Goal: Task Accomplishment & Management: Manage account settings

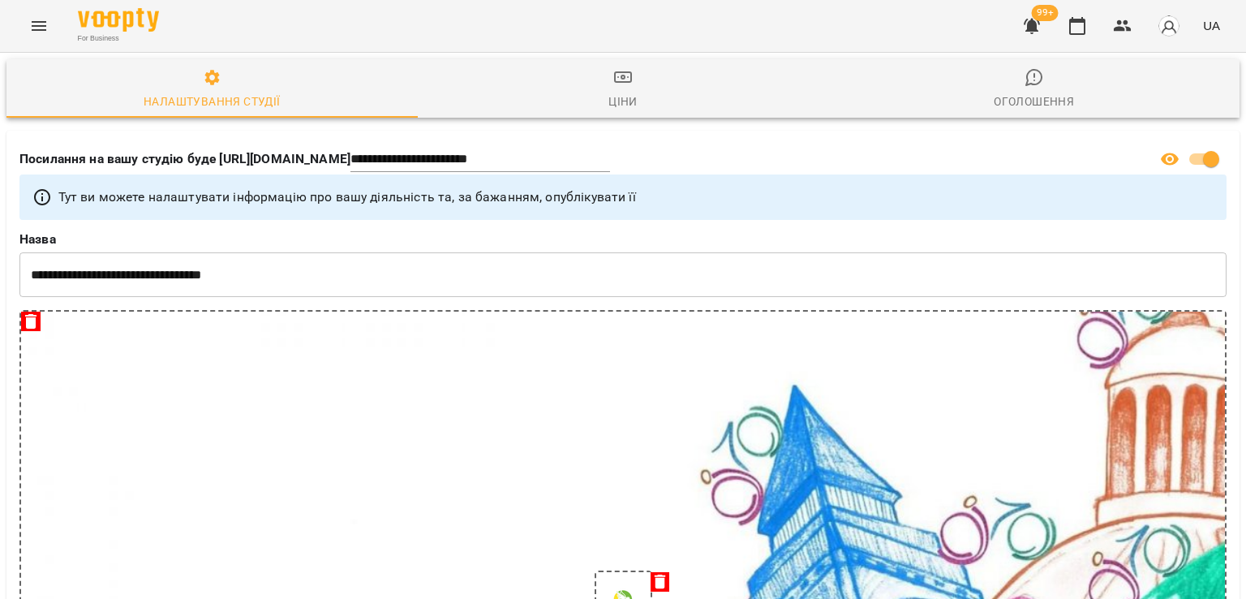
select select "**"
click at [1045, 33] on button "button" at bounding box center [1031, 25] width 39 height 39
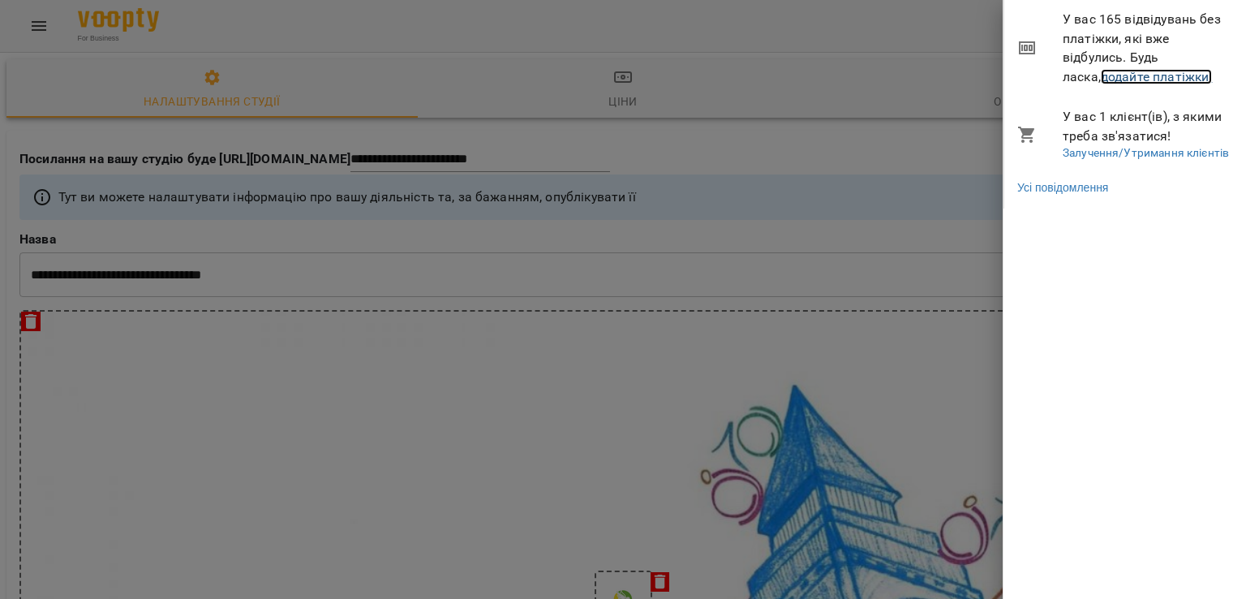
click at [1113, 79] on link "додайте платіжки!" at bounding box center [1157, 76] width 112 height 15
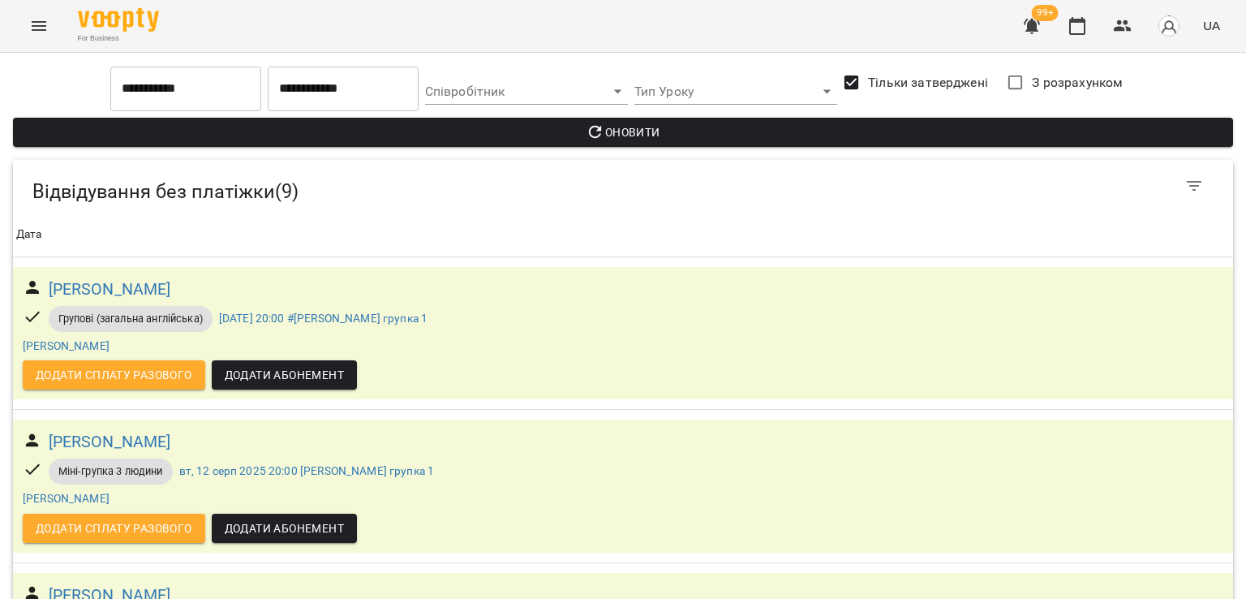
scroll to position [1043, 0]
click at [31, 30] on icon "Menu" at bounding box center [38, 25] width 19 height 19
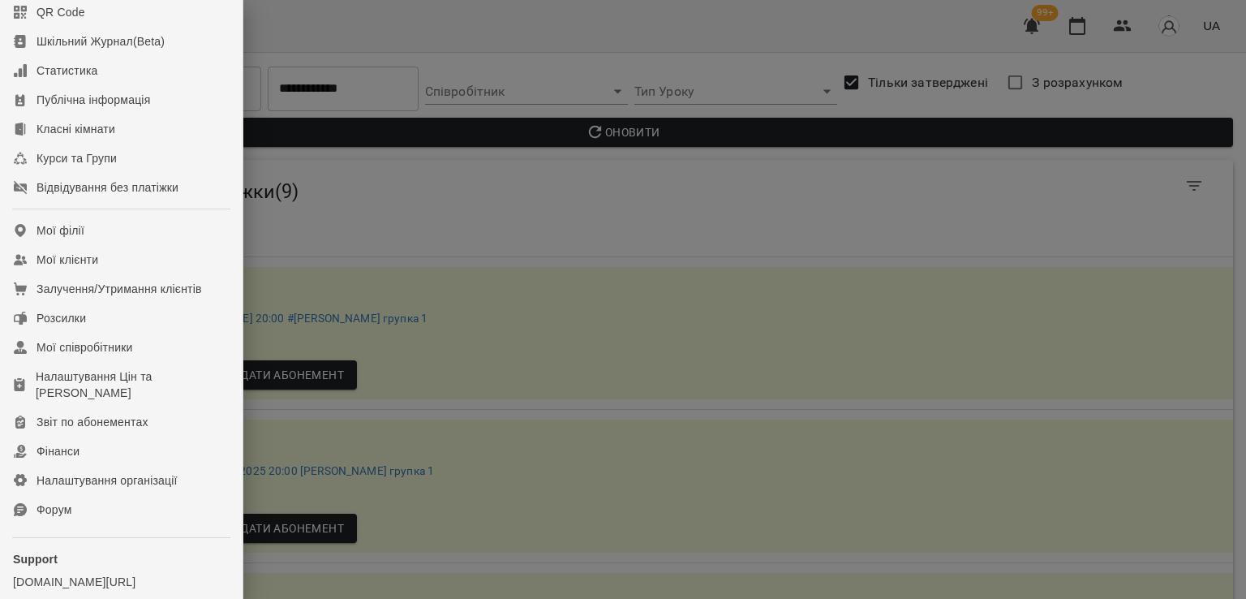
scroll to position [222, 0]
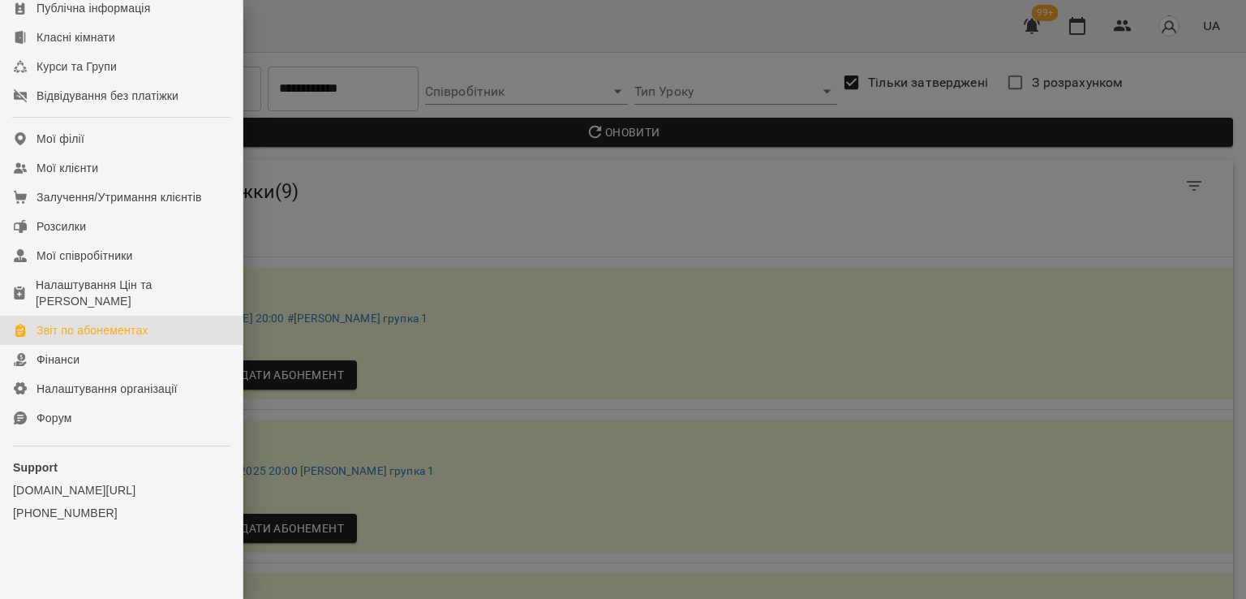
click at [106, 318] on link "Звіт по абонементах" at bounding box center [121, 330] width 243 height 29
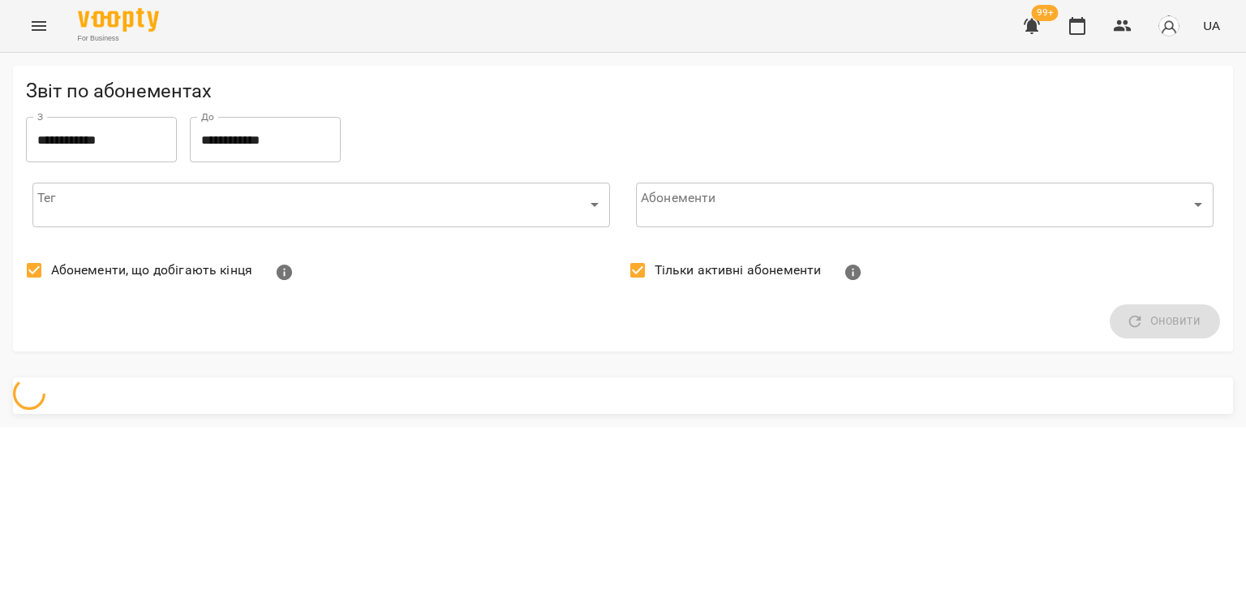
click at [114, 264] on span "Абонементи, що добігають кінця" at bounding box center [151, 269] width 201 height 19
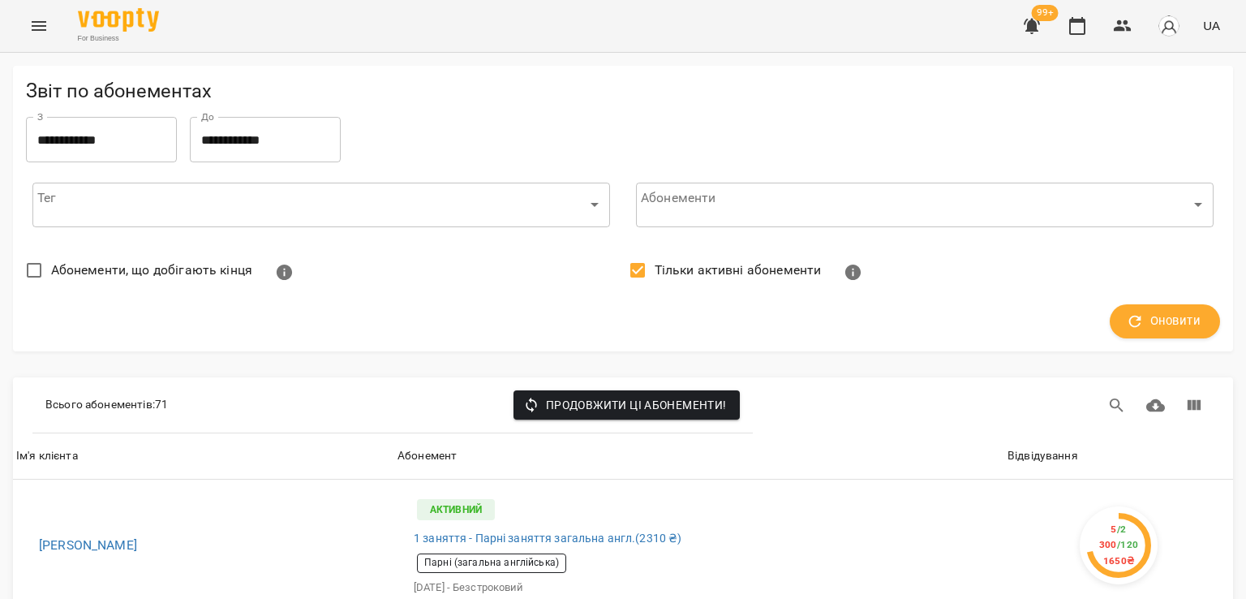
click at [658, 267] on span "Тільки активні абонементи" at bounding box center [738, 269] width 167 height 19
click at [1167, 306] on button "Оновити" at bounding box center [1165, 321] width 110 height 34
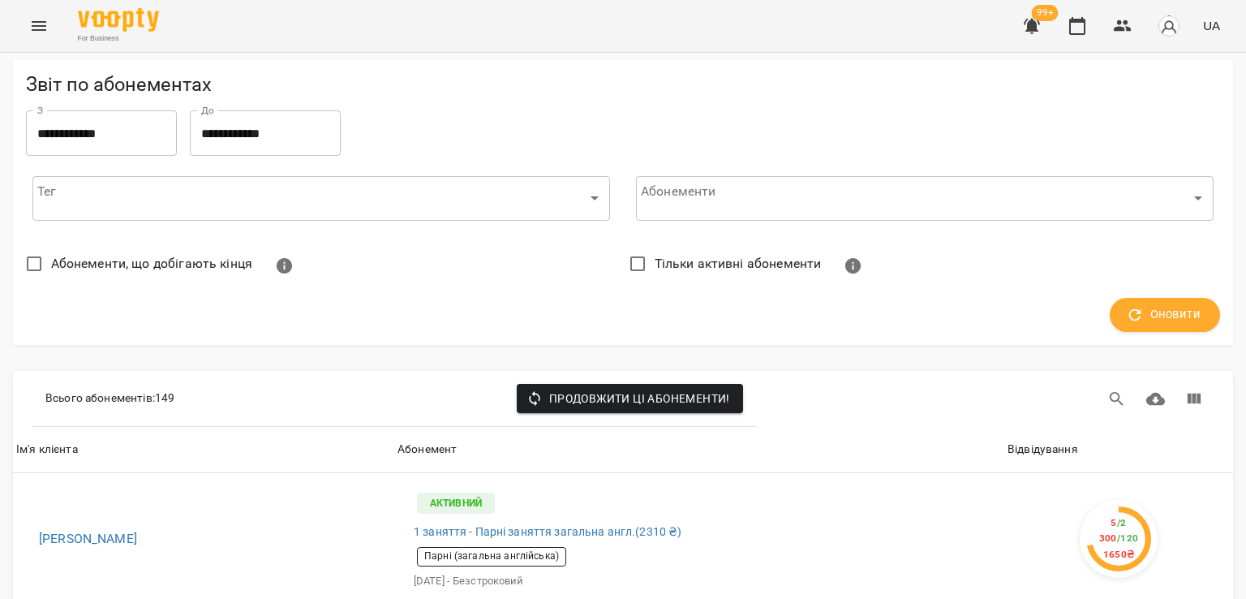
scroll to position [162, 0]
click at [1029, 440] on div "Відвідування" at bounding box center [1043, 449] width 71 height 19
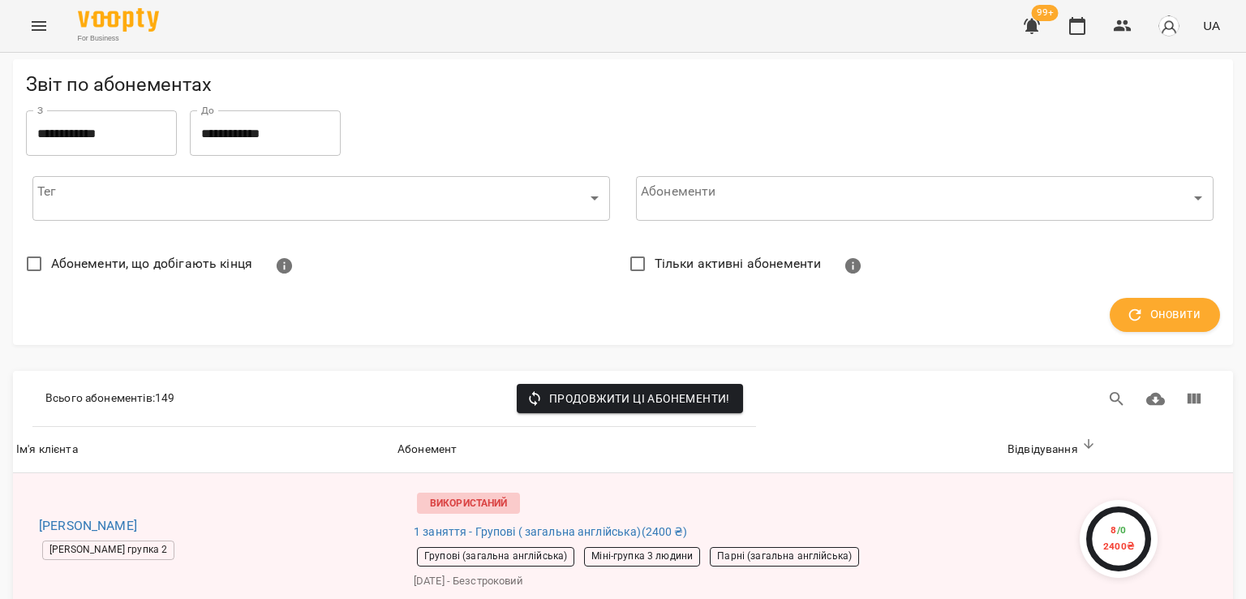
scroll to position [1541, 0]
click at [41, 22] on icon "Menu" at bounding box center [39, 26] width 15 height 10
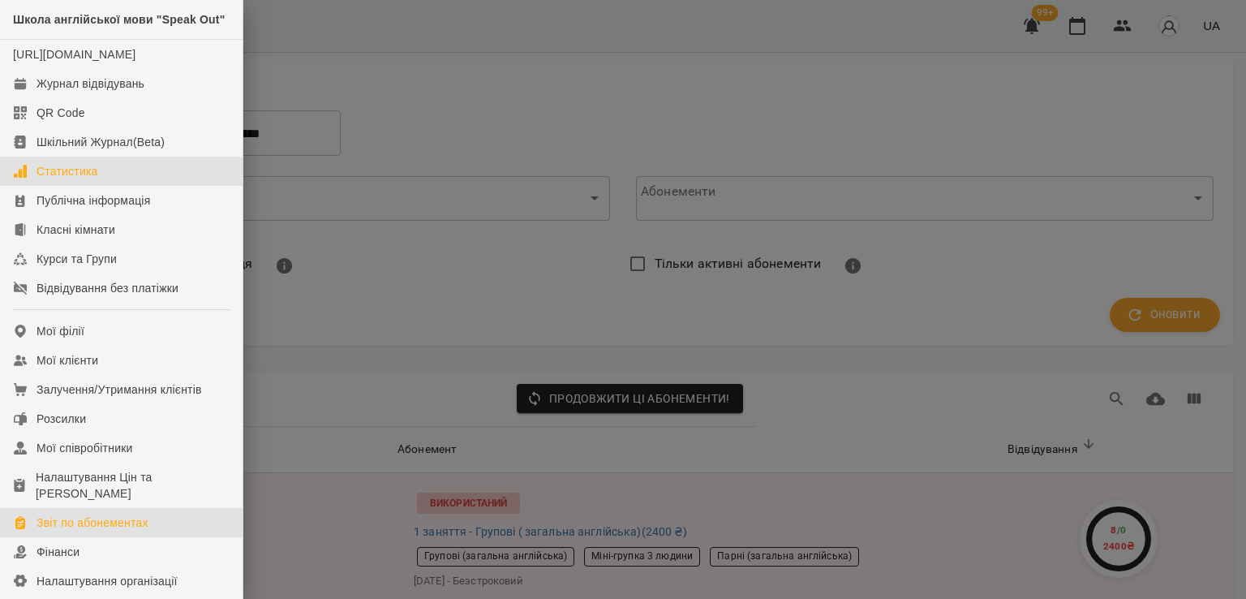
click at [84, 179] on div "Статистика" at bounding box center [68, 171] width 62 height 16
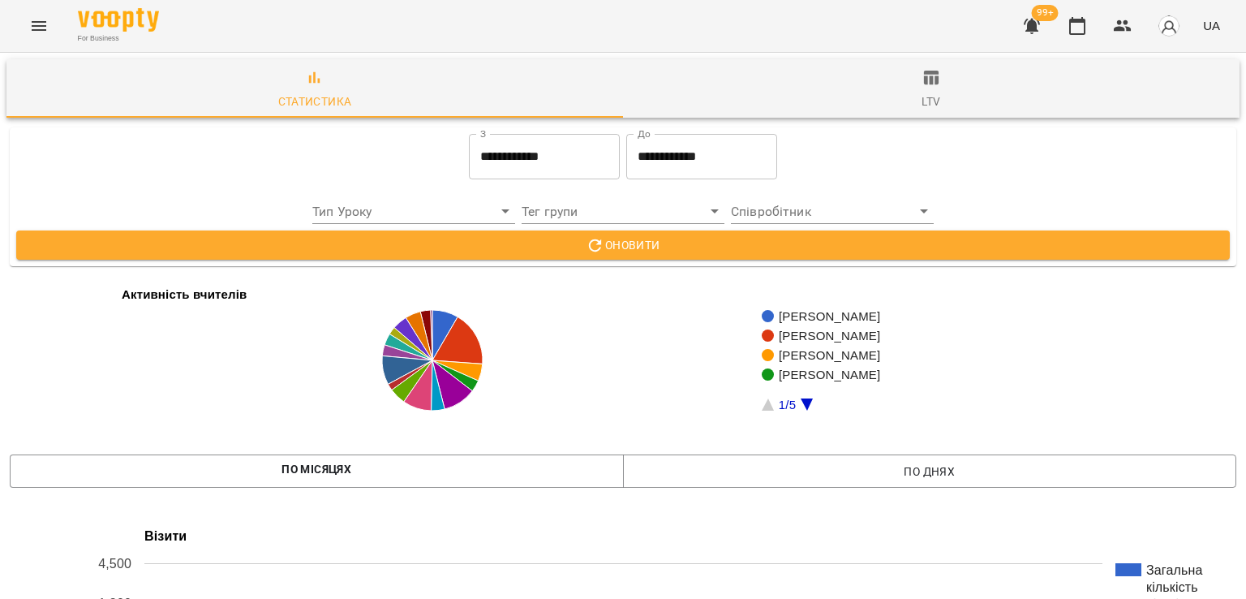
click at [896, 85] on span "ltv" at bounding box center [931, 90] width 597 height 44
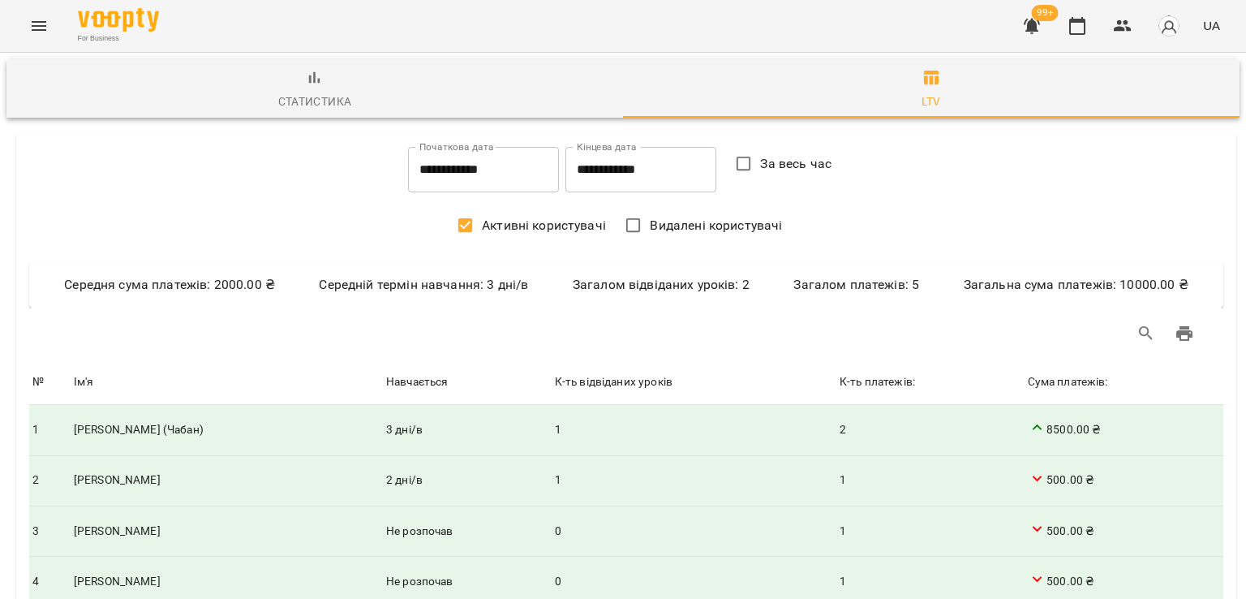
click at [325, 105] on div "Статистика" at bounding box center [315, 101] width 74 height 19
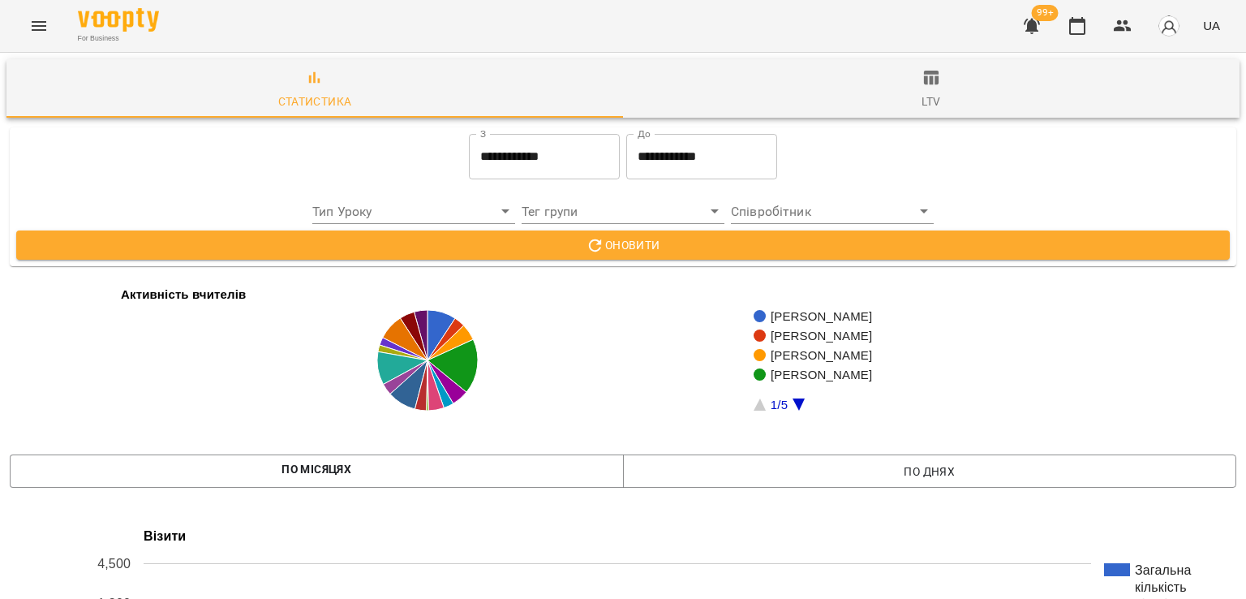
click at [60, 30] on div "For Business 99+ UA" at bounding box center [623, 26] width 1246 height 52
click at [48, 27] on icon "Menu" at bounding box center [38, 25] width 19 height 19
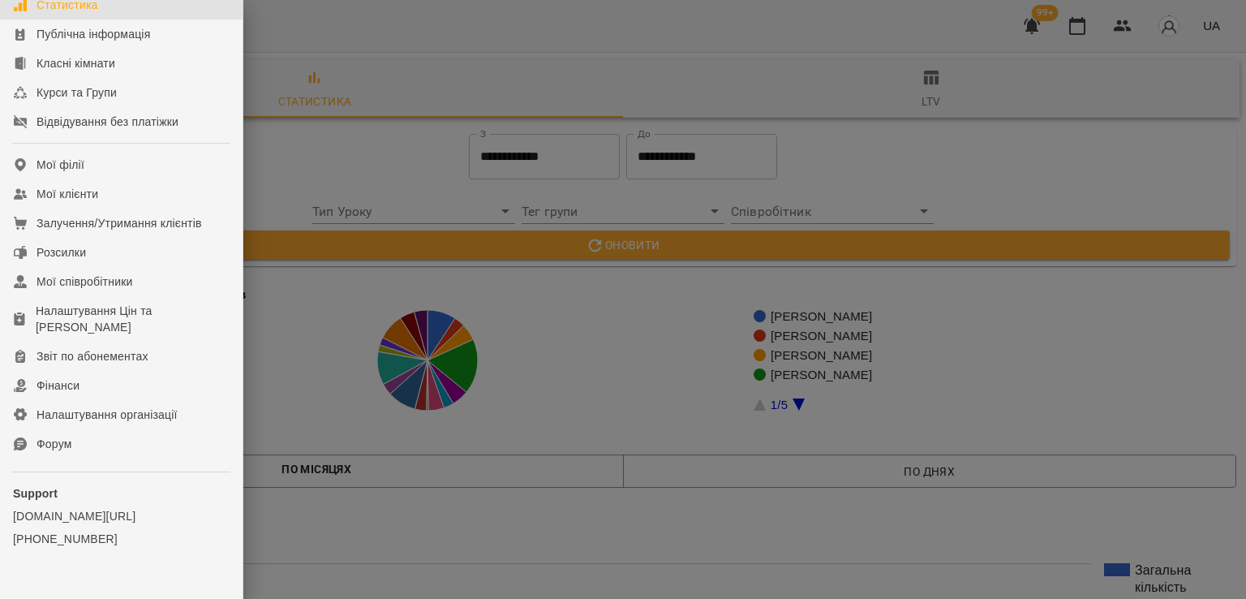
scroll to position [222, 0]
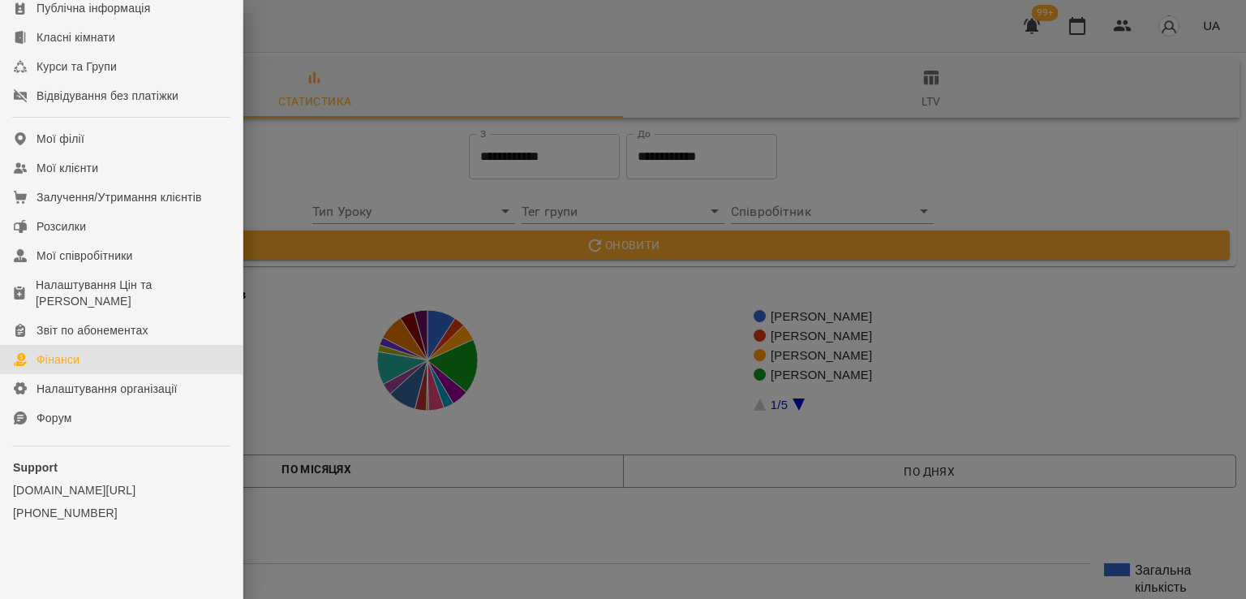
click at [80, 367] on div "Фінанси" at bounding box center [58, 359] width 43 height 16
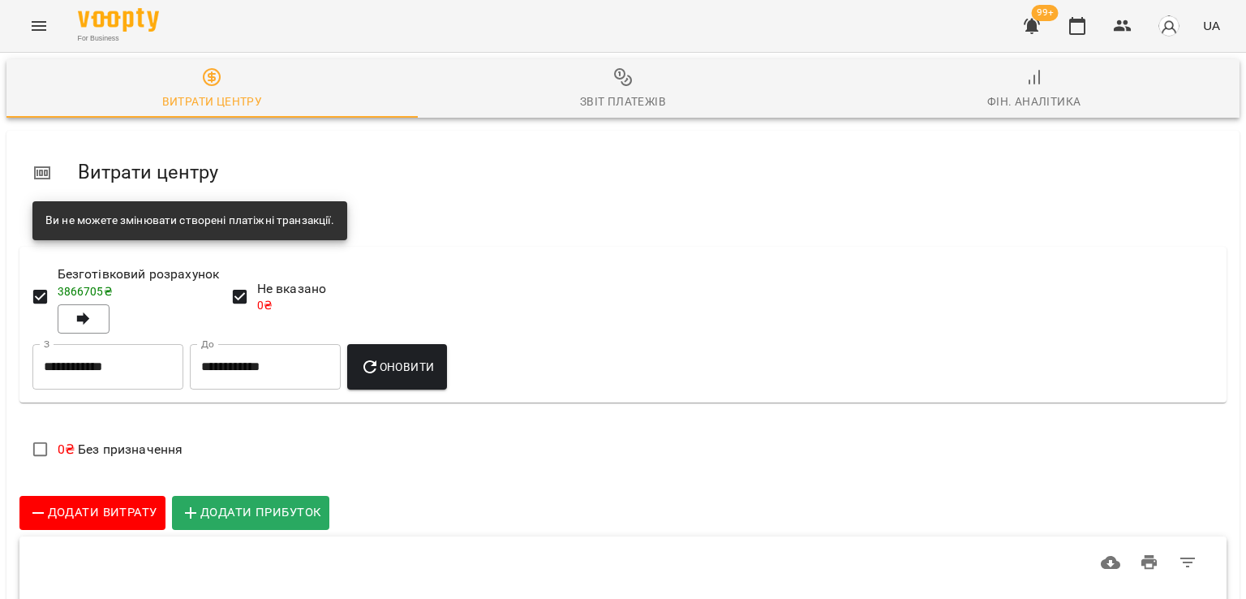
click at [1021, 93] on div "Фін. Аналітика" at bounding box center [1034, 101] width 94 height 19
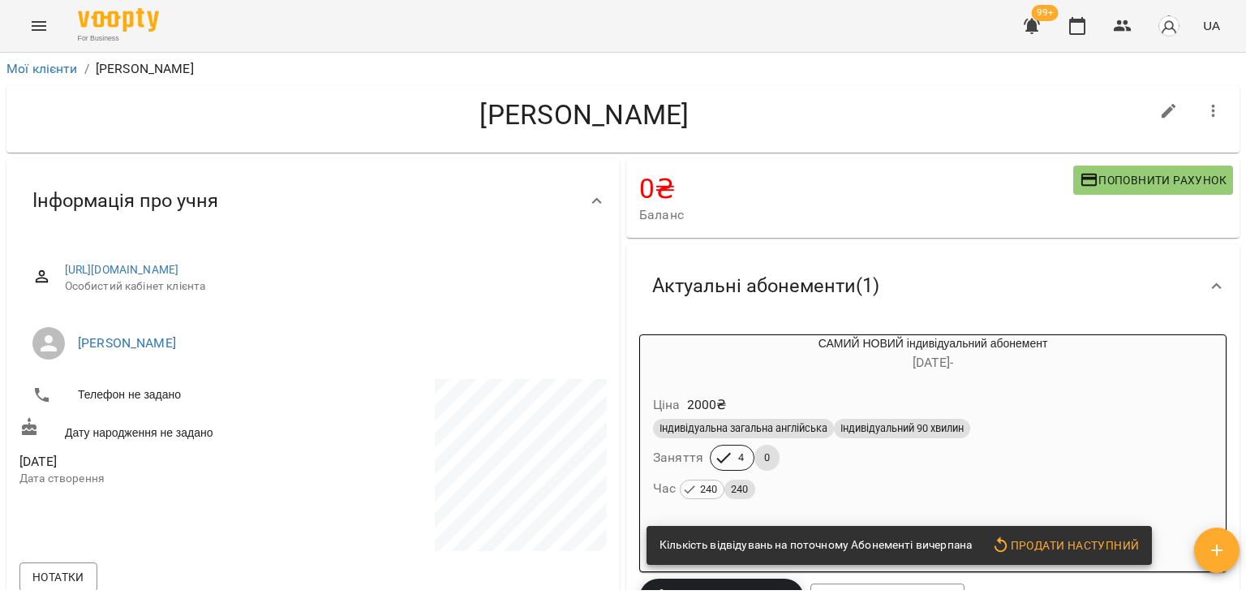
click at [870, 423] on div "Індивідуальний 90 хвилин" at bounding box center [902, 428] width 136 height 19
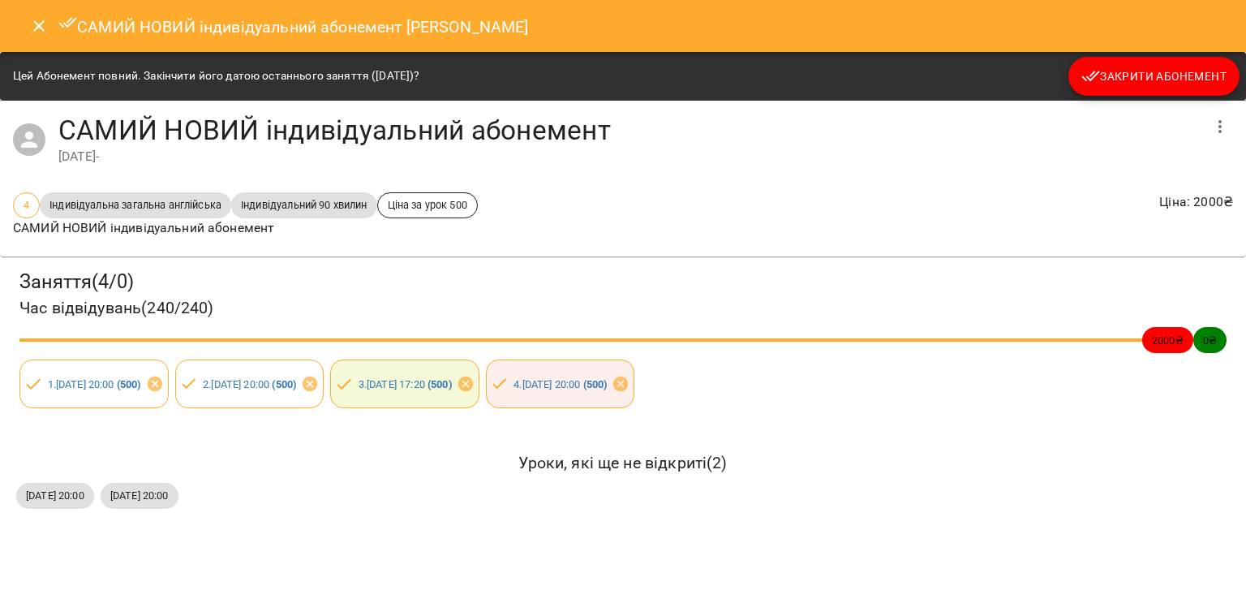
click at [1148, 69] on span "Закрити Абонемент" at bounding box center [1153, 76] width 145 height 19
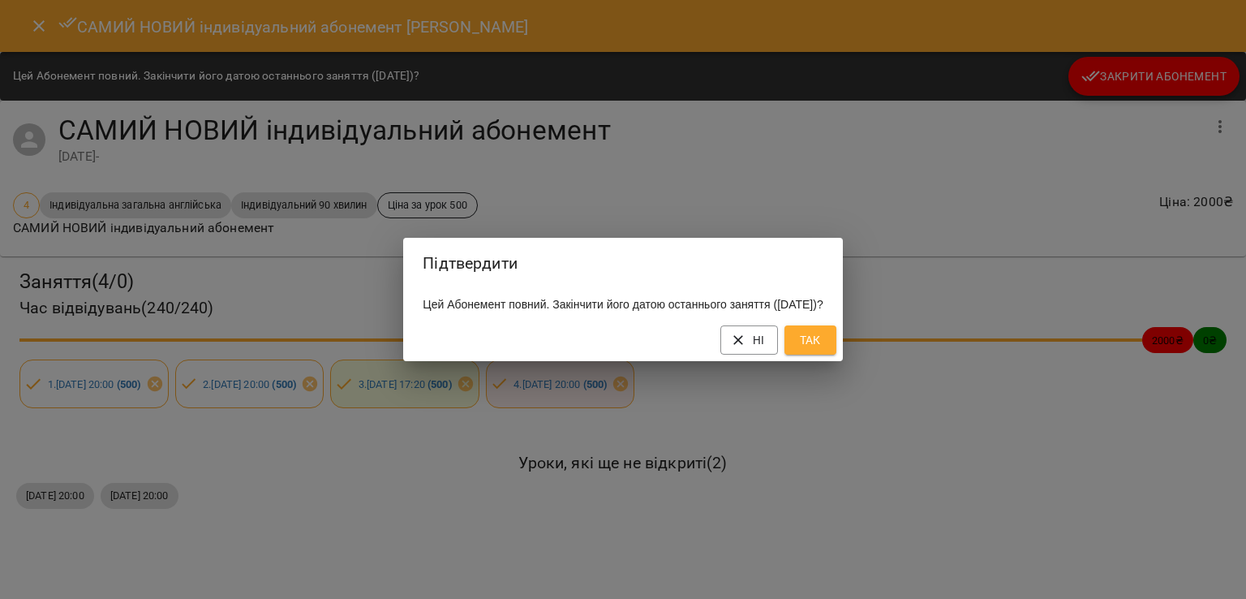
click at [834, 355] on button "Так" at bounding box center [811, 339] width 52 height 29
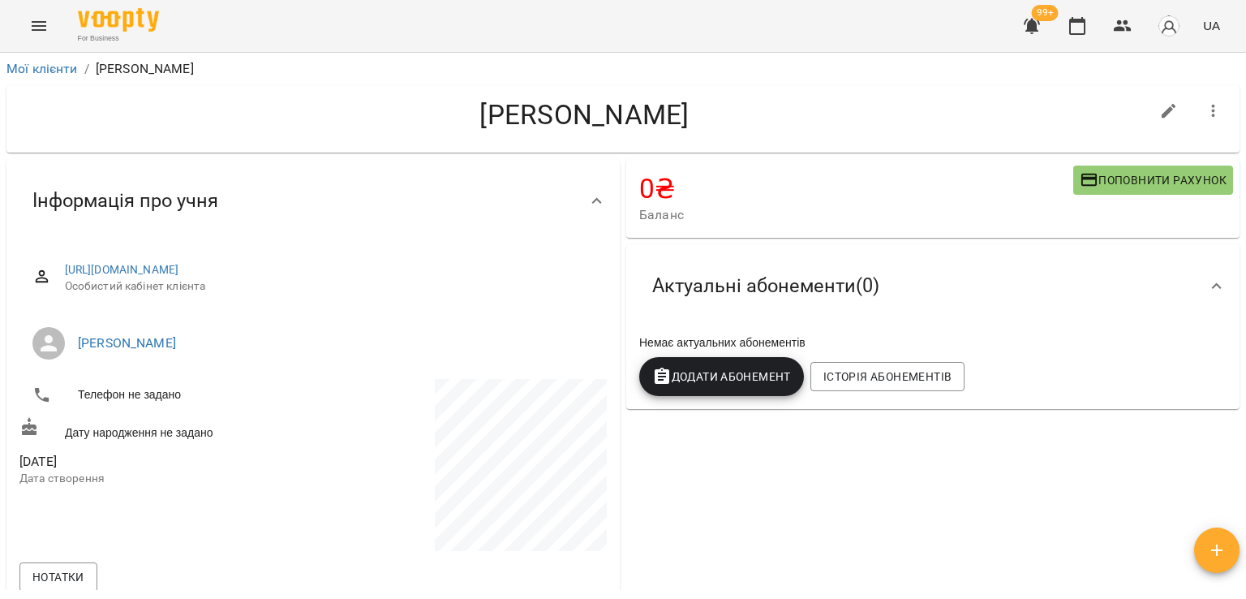
click at [1204, 109] on icon "button" at bounding box center [1213, 110] width 19 height 19
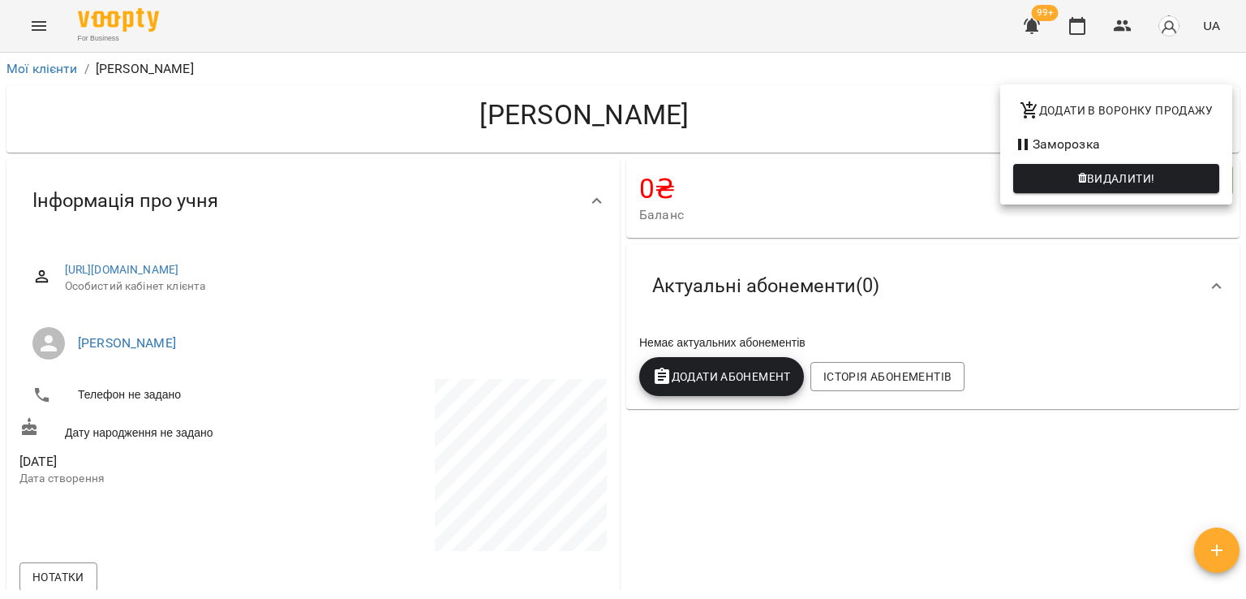
click at [1116, 184] on span "Видалити!" at bounding box center [1121, 178] width 68 height 19
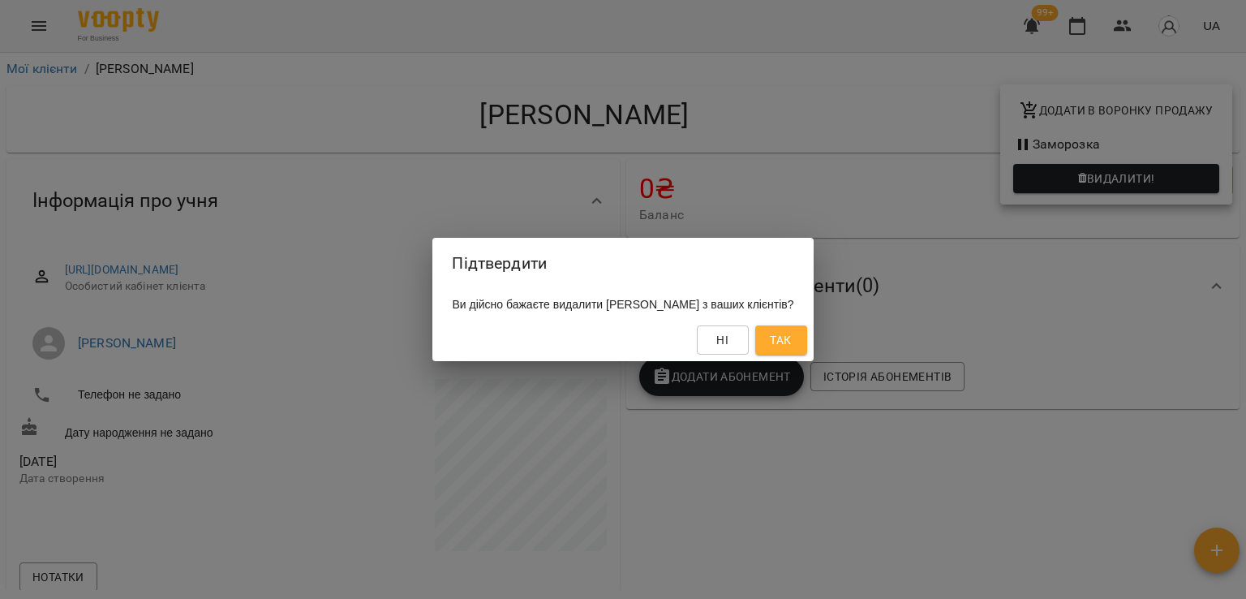
click at [792, 341] on button "Так" at bounding box center [781, 339] width 52 height 29
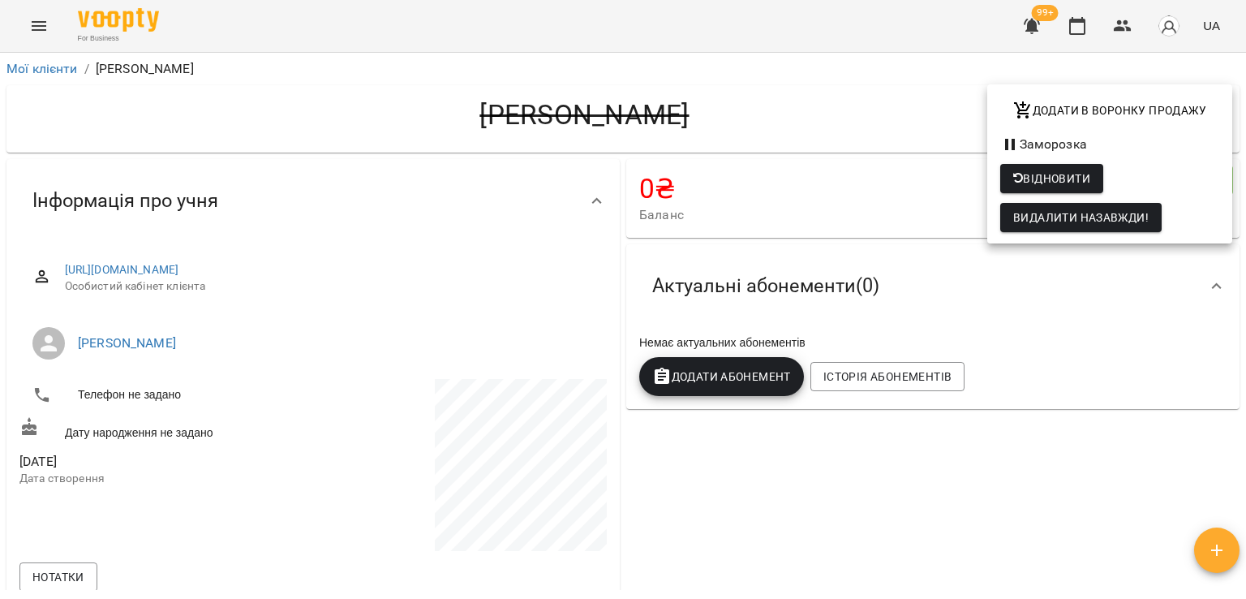
click at [28, 67] on div at bounding box center [623, 299] width 1246 height 599
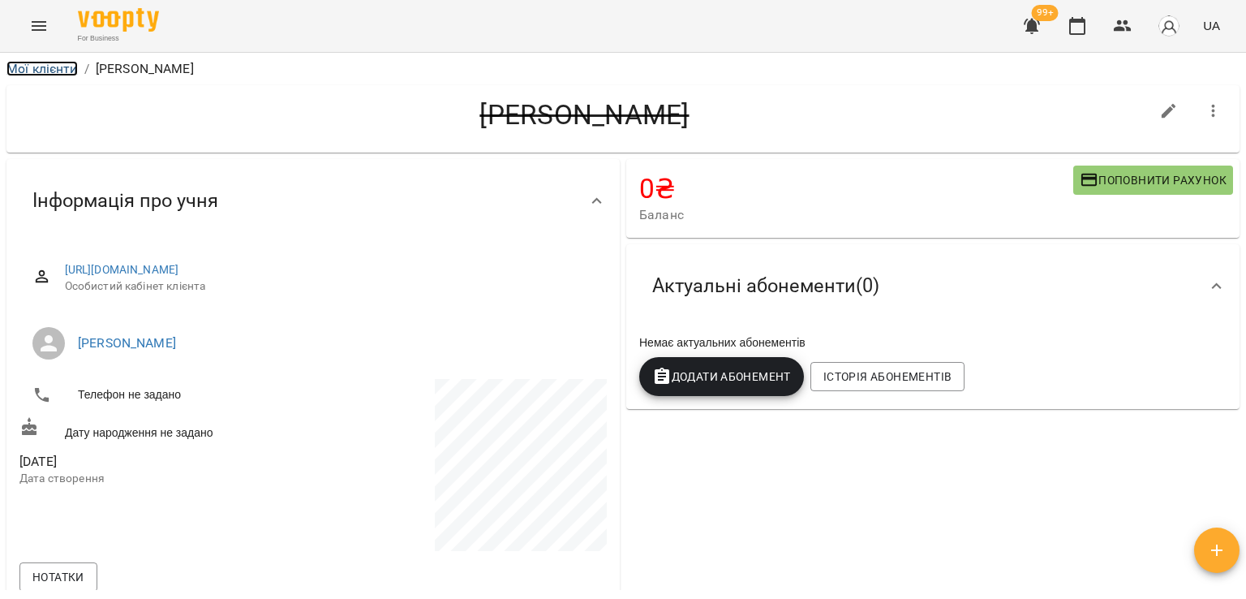
click at [28, 67] on link "Мої клієнти" at bounding box center [41, 68] width 71 height 15
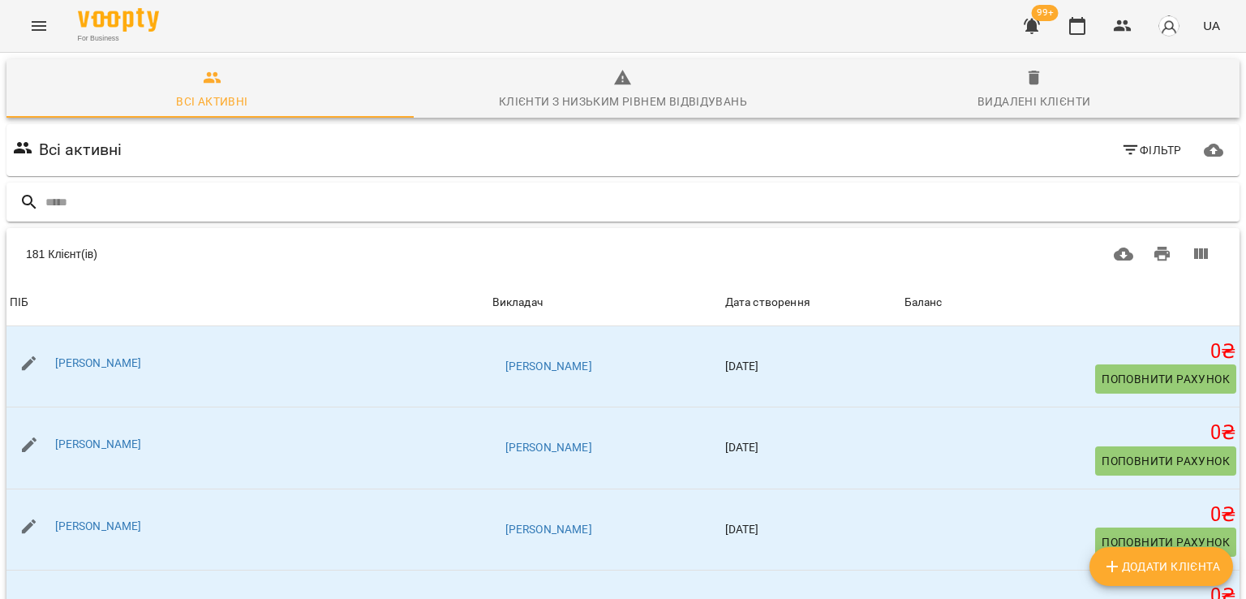
click at [131, 215] on input "text" at bounding box center [639, 202] width 1188 height 27
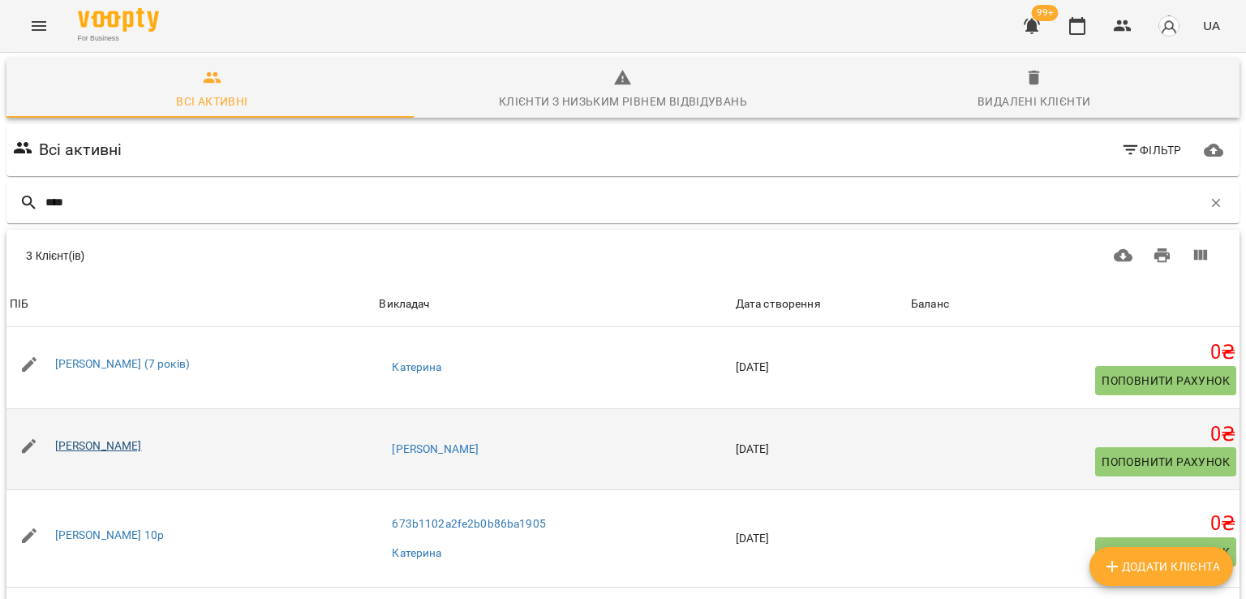
type input "****"
click at [120, 443] on link "[PERSON_NAME]" at bounding box center [98, 445] width 87 height 13
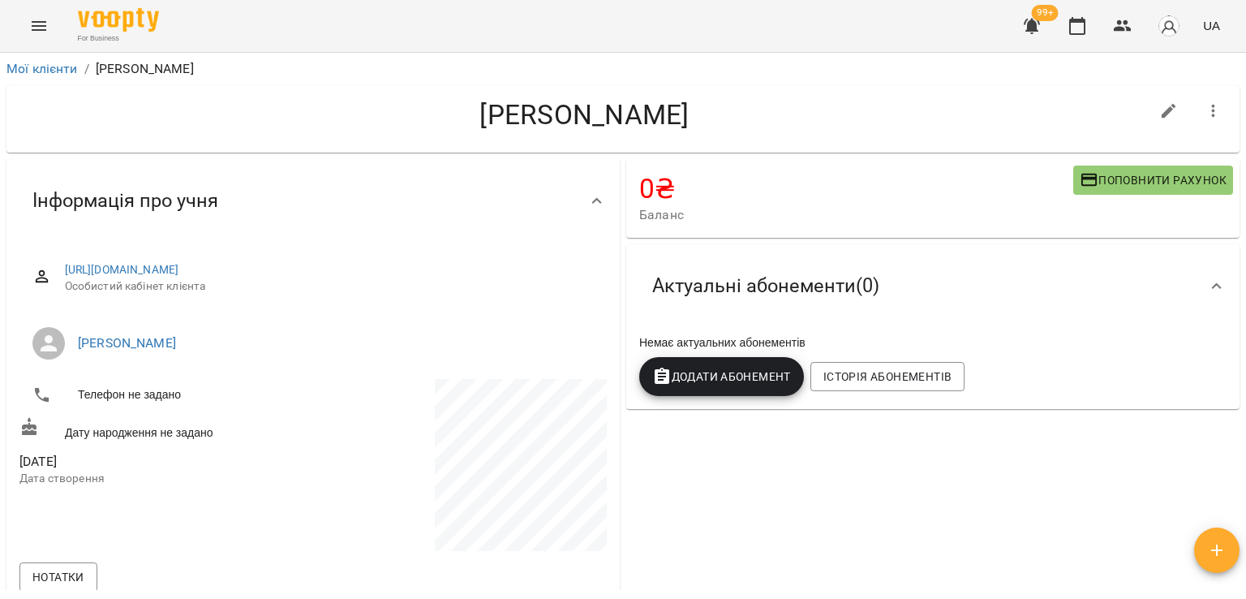
click at [1204, 105] on icon "button" at bounding box center [1213, 110] width 19 height 19
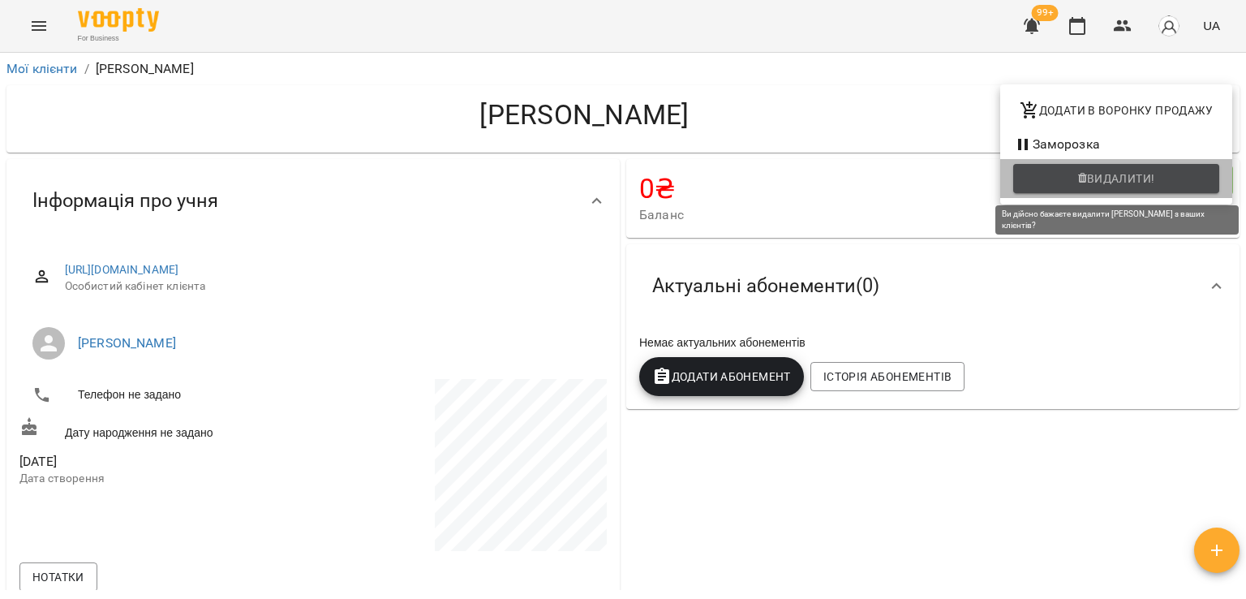
click at [1121, 186] on span "Видалити!" at bounding box center [1121, 178] width 68 height 19
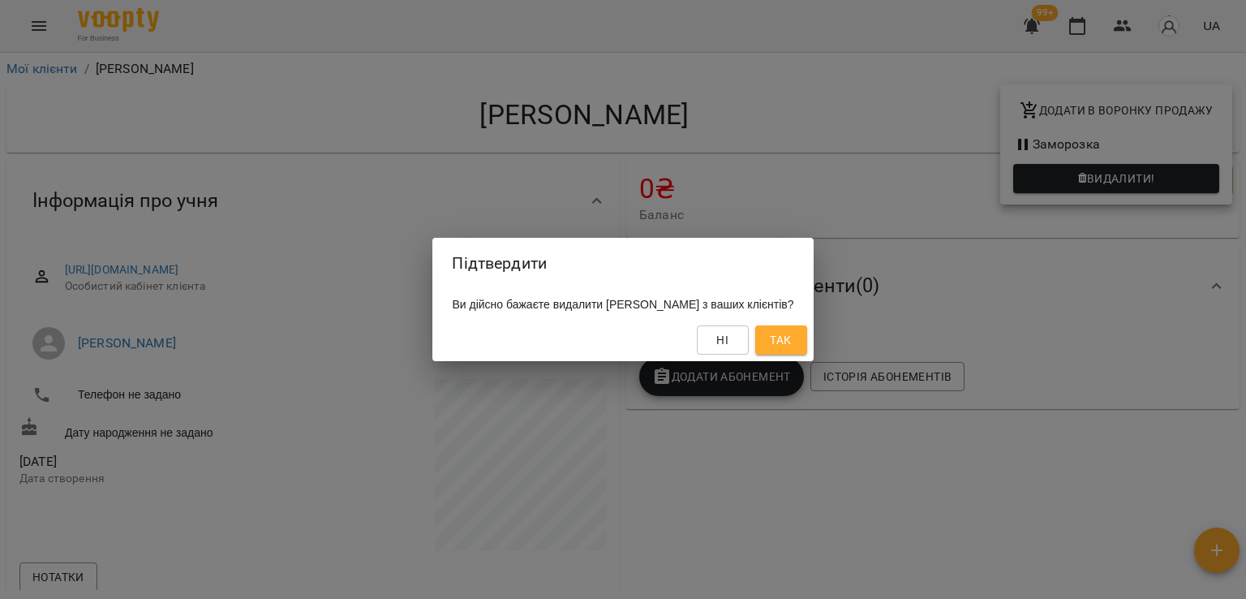
click at [791, 337] on span "Так" at bounding box center [780, 339] width 21 height 19
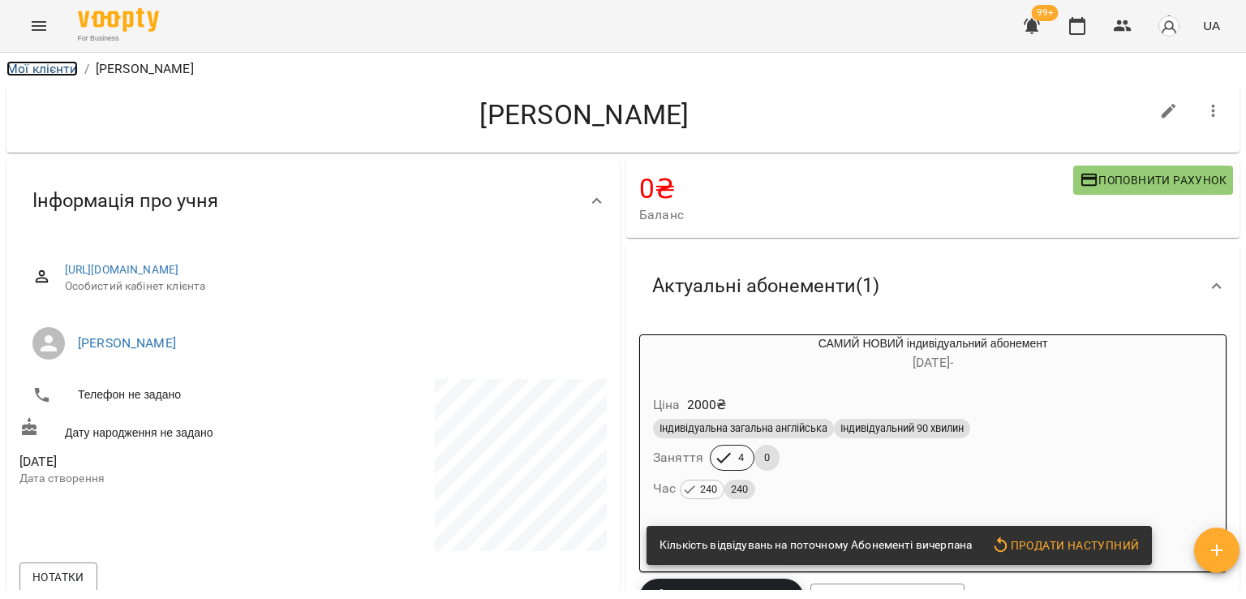
click at [58, 69] on link "Мої клієнти" at bounding box center [41, 68] width 71 height 15
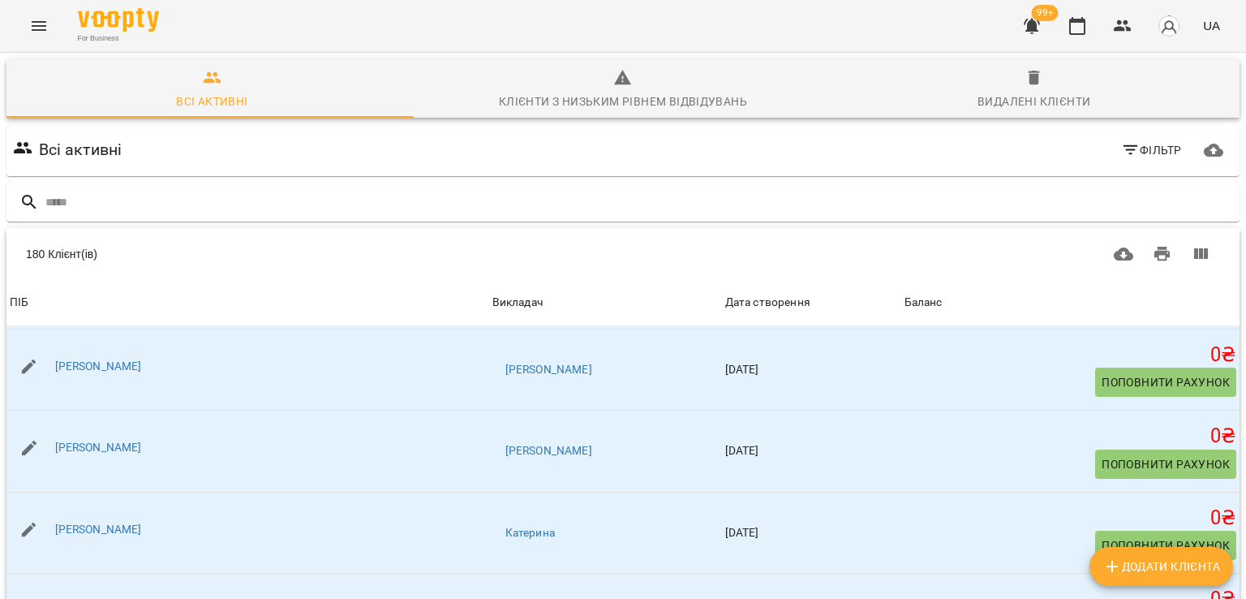
scroll to position [730, 0]
click at [1121, 153] on icon "button" at bounding box center [1130, 149] width 19 height 19
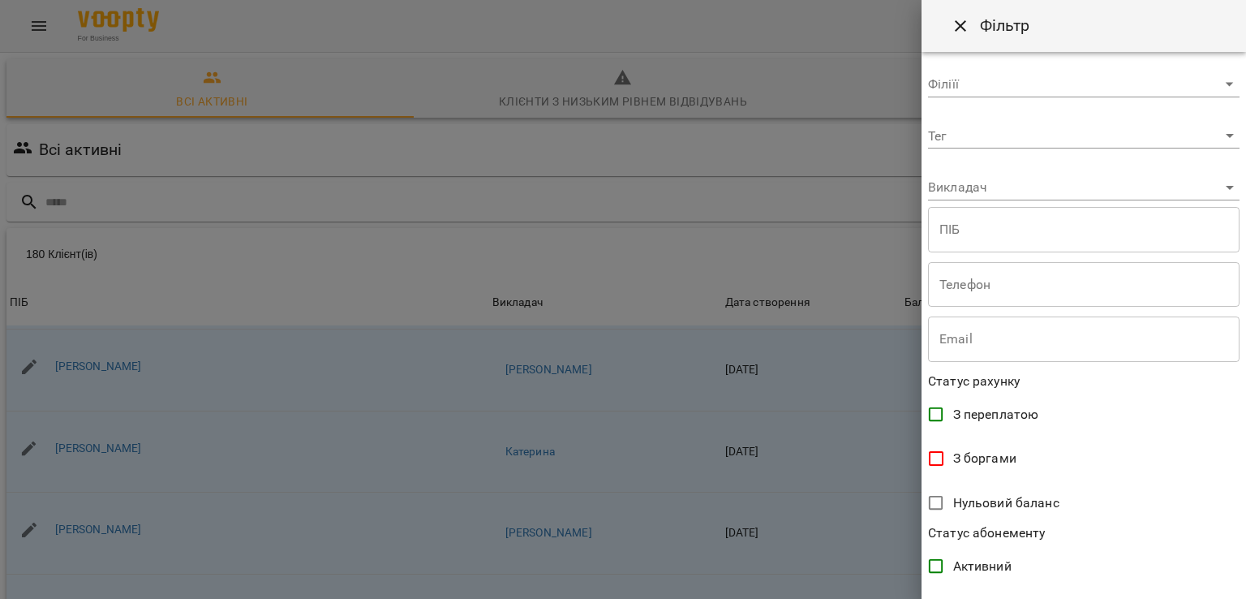
scroll to position [0, 0]
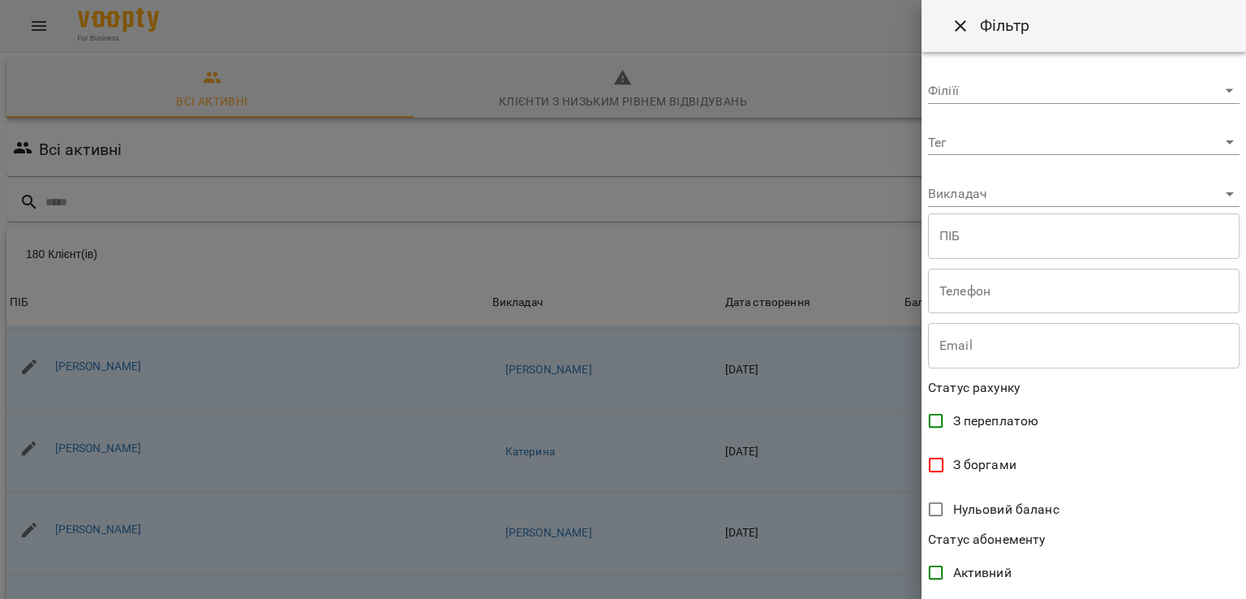
click at [990, 212] on div "**********" at bounding box center [1084, 325] width 325 height 547
click at [990, 199] on body "For Business 99+ UA Всі активні Клієнти з низьким рівнем відвідувань Видалені к…" at bounding box center [623, 424] width 1246 height 848
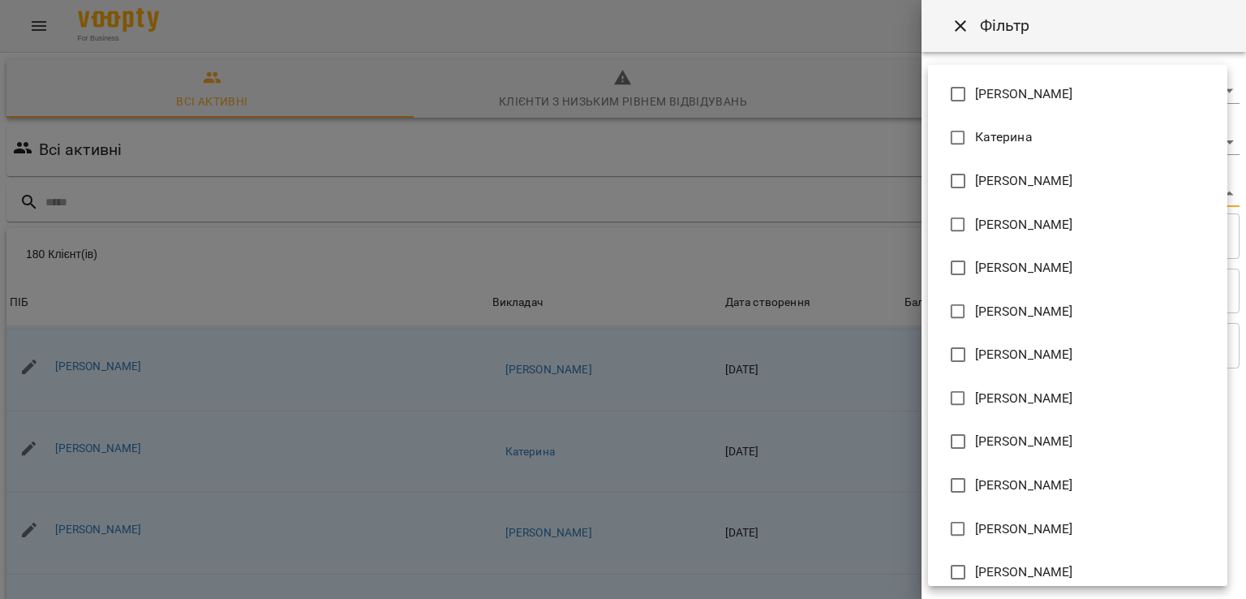
scroll to position [243, 0]
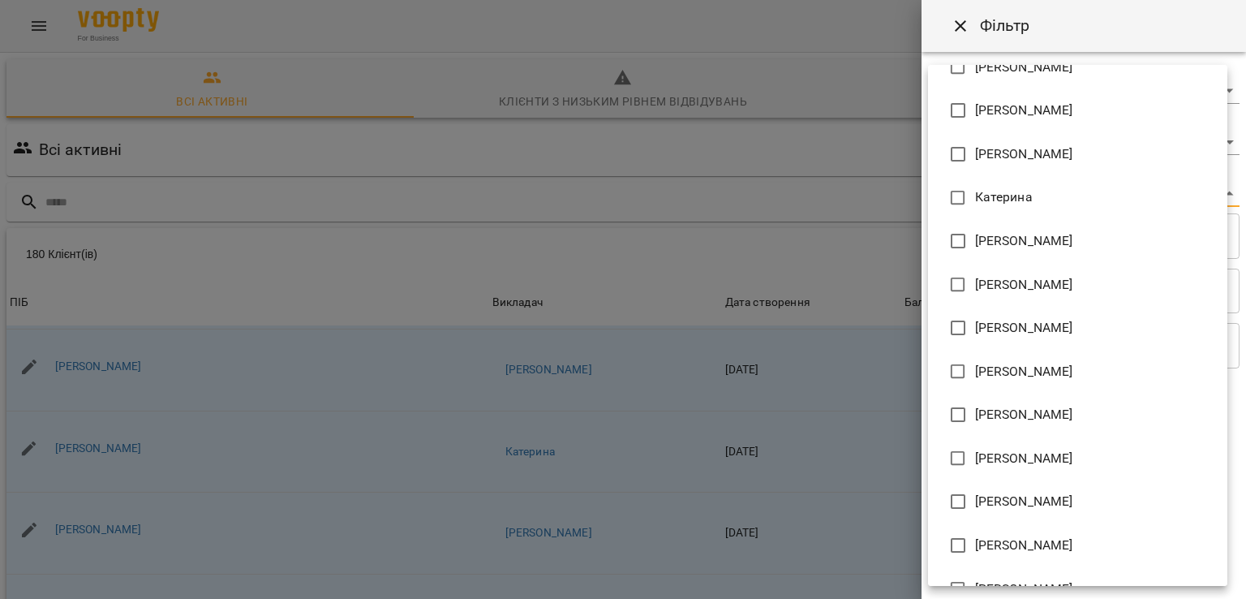
type input "**********"
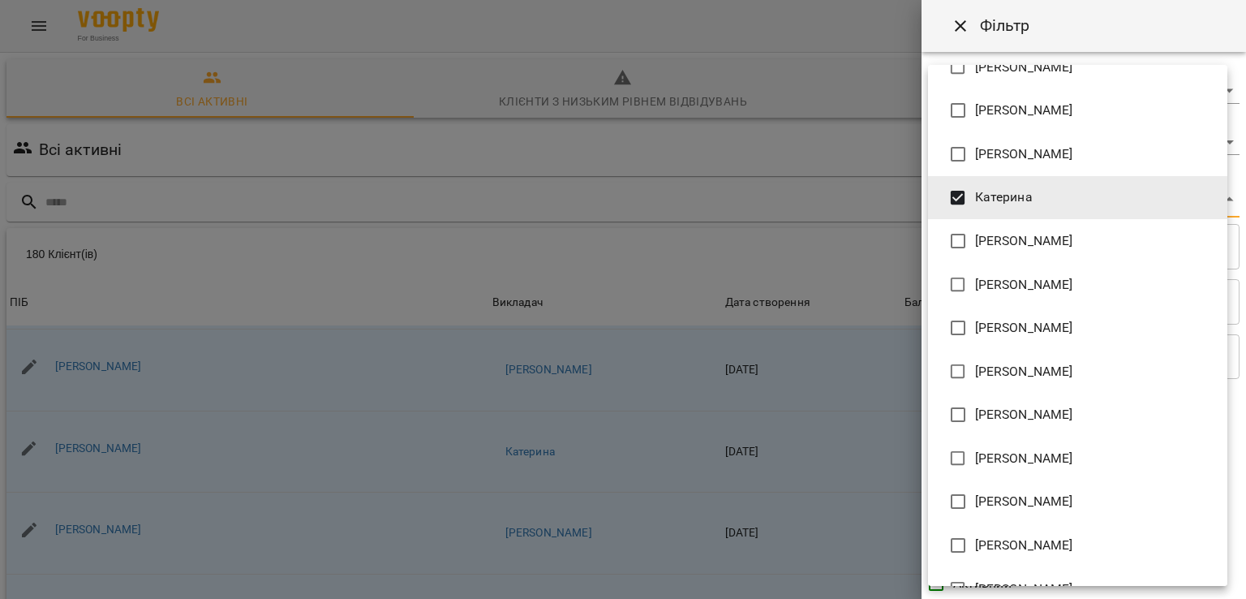
click at [891, 189] on div at bounding box center [623, 299] width 1246 height 599
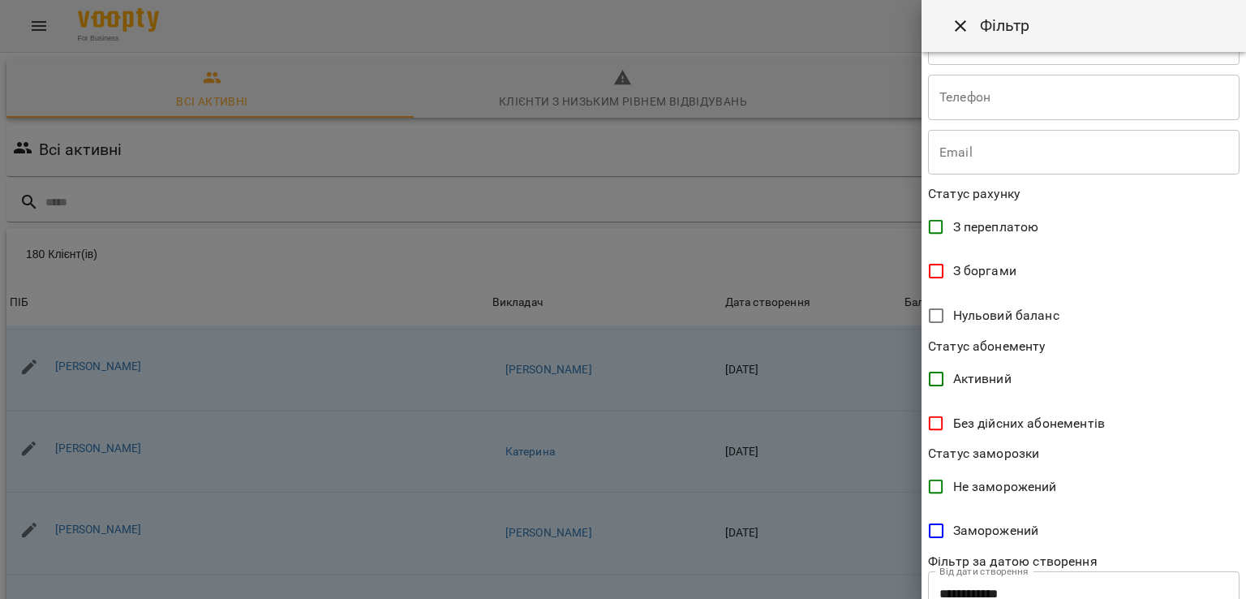
scroll to position [316, 0]
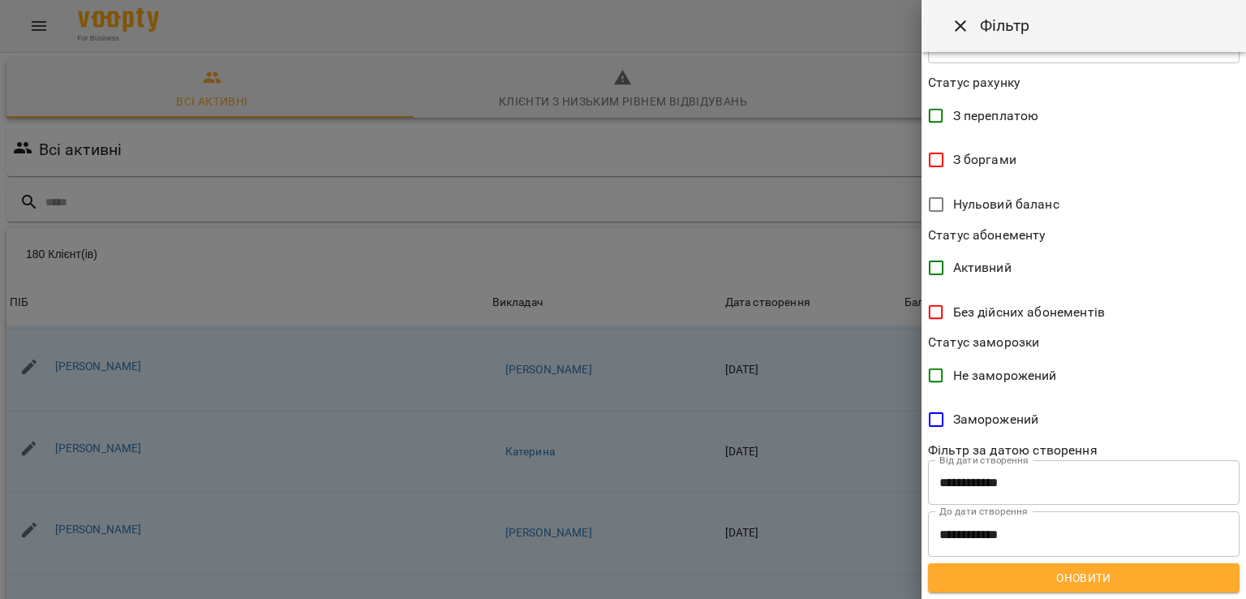
click at [1113, 578] on span "Оновити" at bounding box center [1084, 577] width 286 height 19
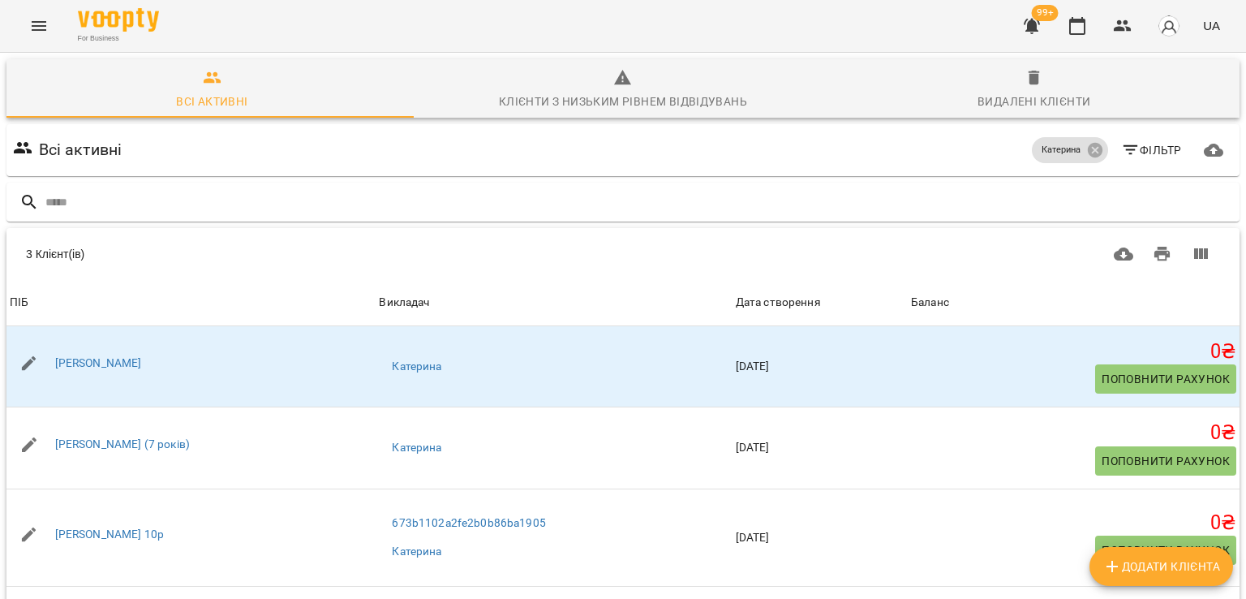
scroll to position [0, 0]
click at [1087, 150] on icon at bounding box center [1094, 150] width 15 height 15
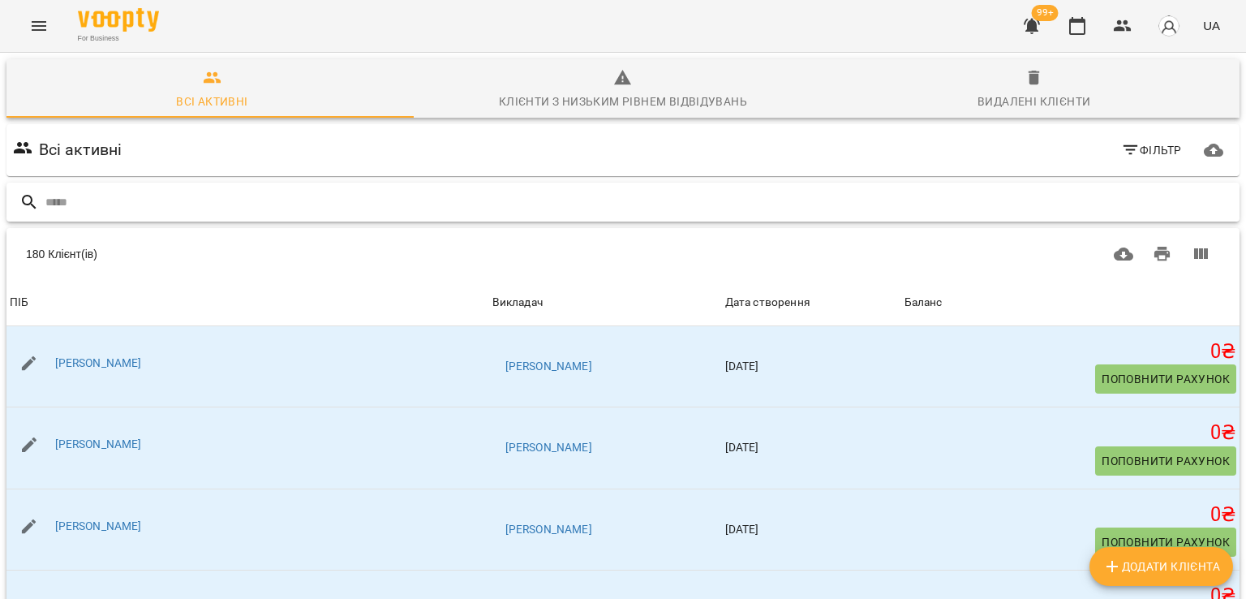
click at [230, 200] on input "text" at bounding box center [639, 202] width 1188 height 27
click at [49, 20] on button "Menu" at bounding box center [38, 25] width 39 height 39
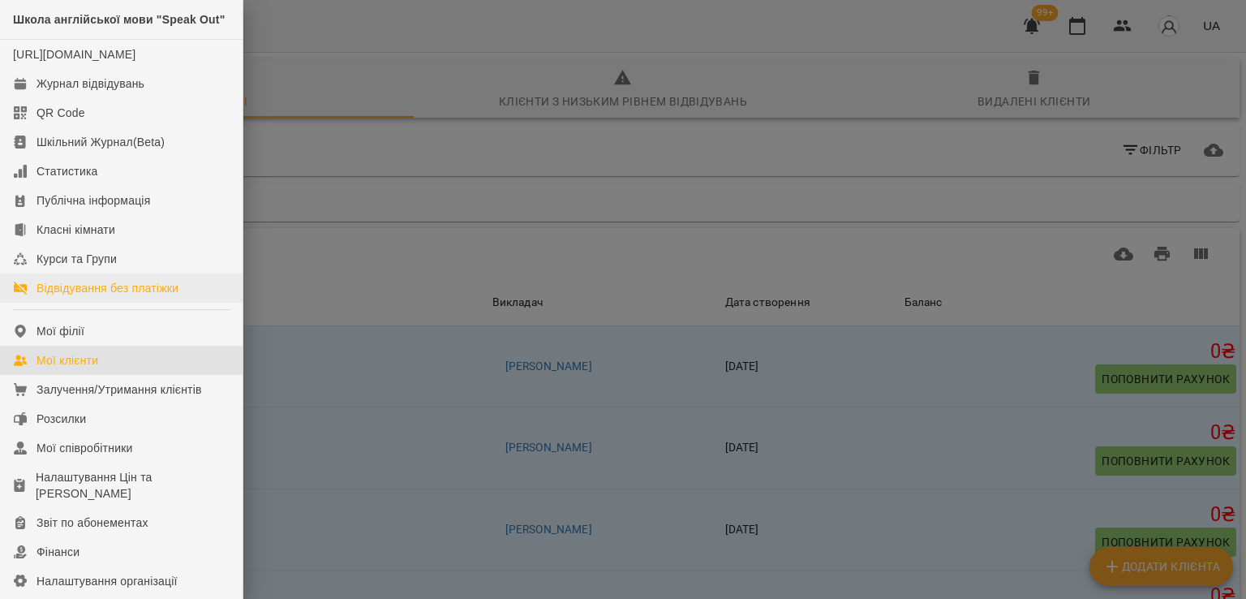
scroll to position [222, 0]
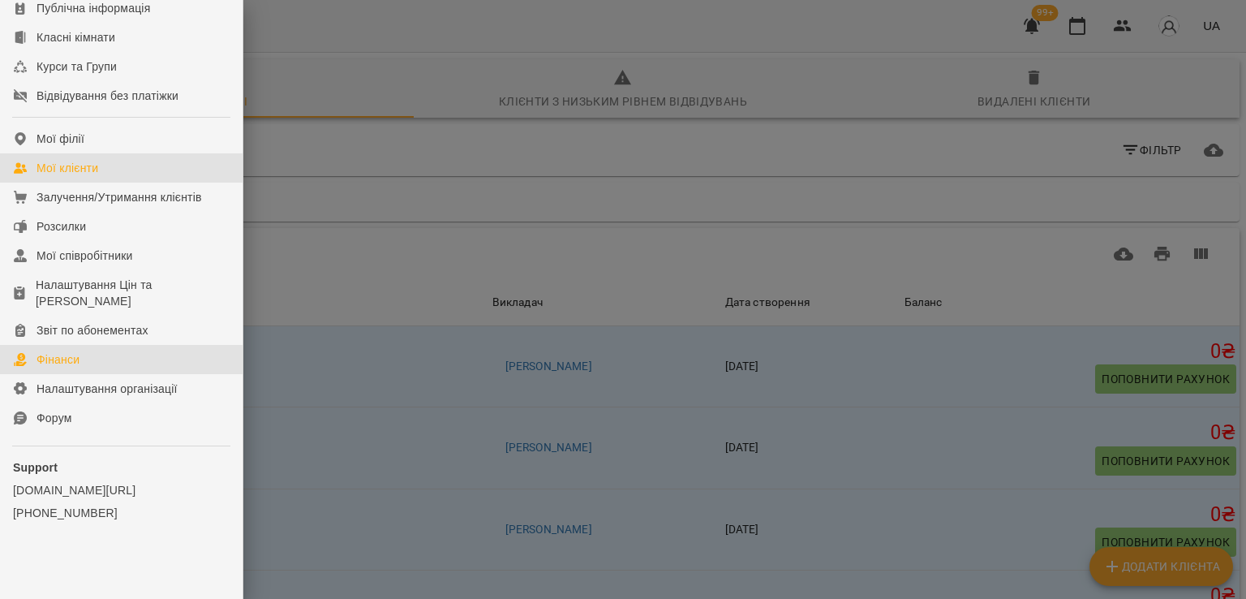
click at [117, 355] on link "Фінанси" at bounding box center [121, 359] width 243 height 29
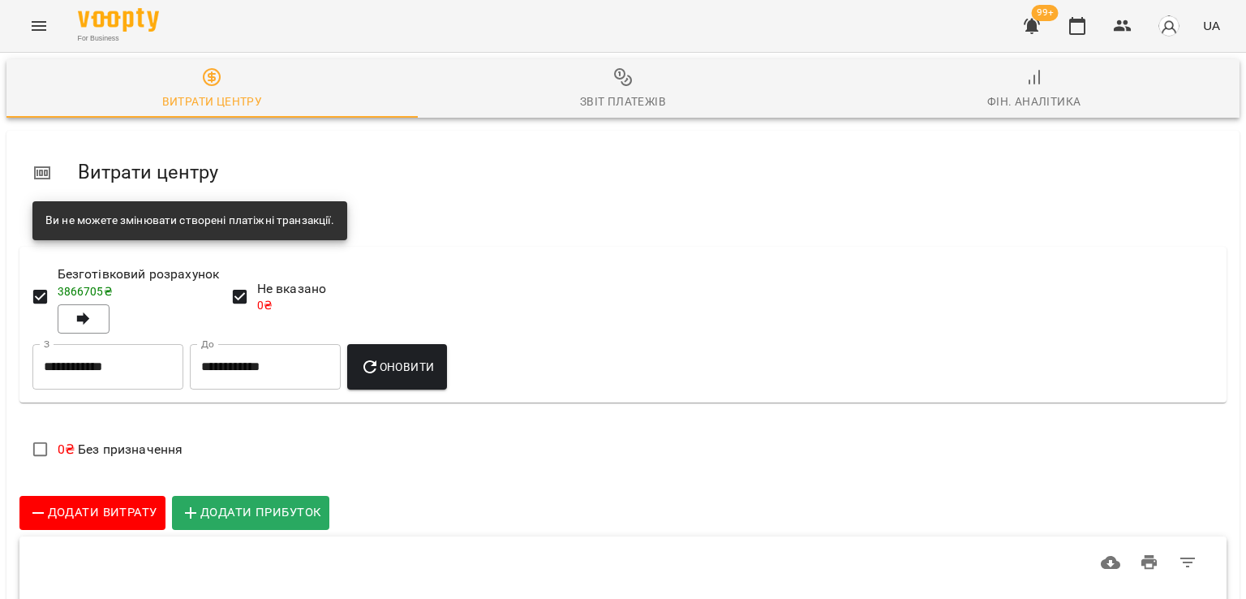
click at [1040, 109] on div "Фін. Аналітика" at bounding box center [1034, 101] width 94 height 19
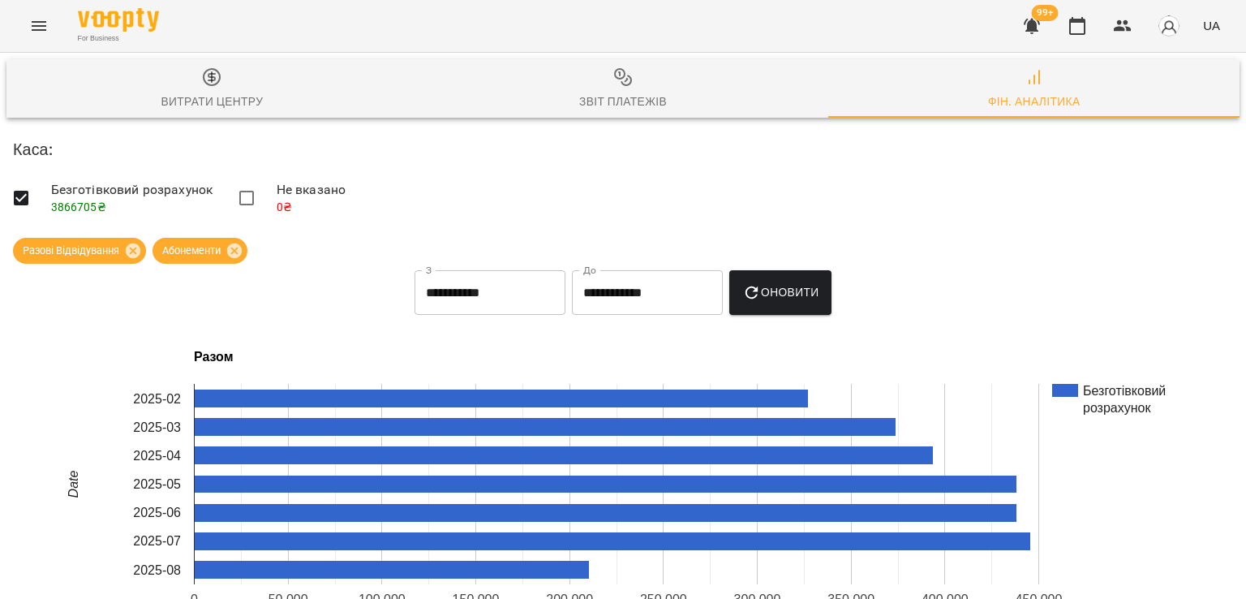
click at [42, 19] on icon "Menu" at bounding box center [38, 25] width 19 height 19
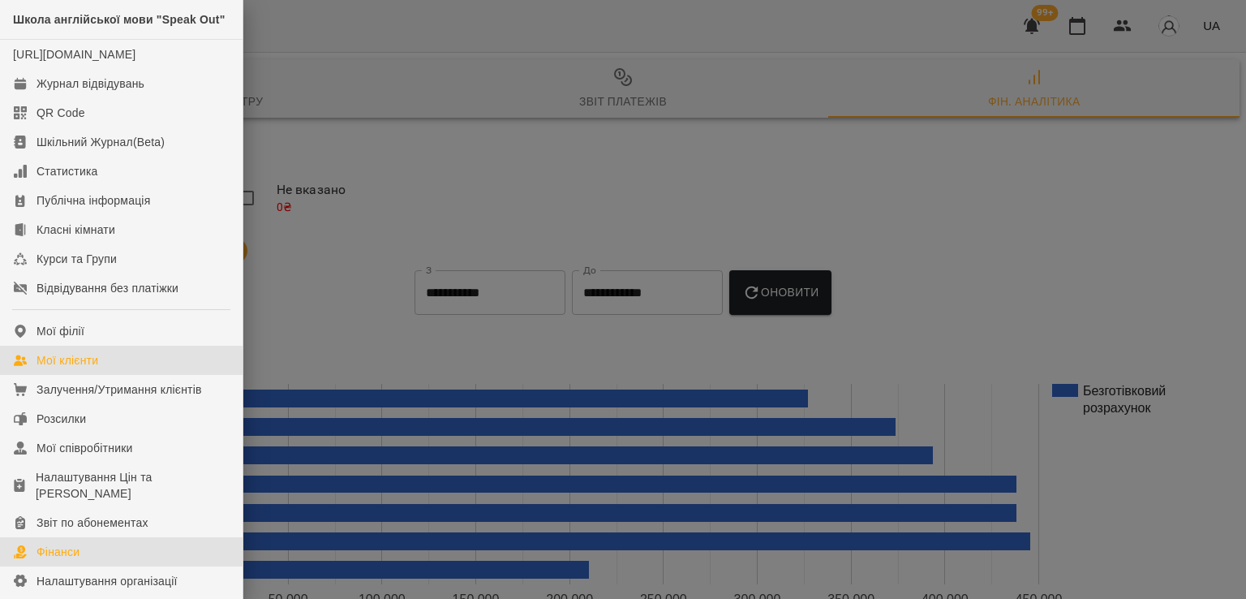
click at [81, 368] on div "Мої клієнти" at bounding box center [68, 360] width 62 height 16
